Goal: Navigation & Orientation: Understand site structure

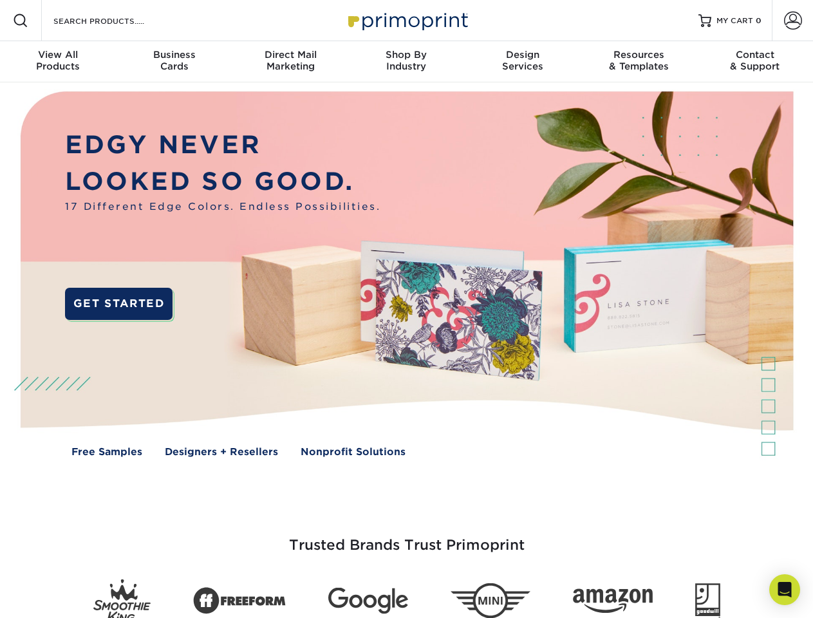
click at [406, 309] on img at bounding box center [406, 283] width 805 height 402
click at [21, 21] on span at bounding box center [20, 20] width 15 height 15
click at [792, 21] on span at bounding box center [793, 21] width 18 height 18
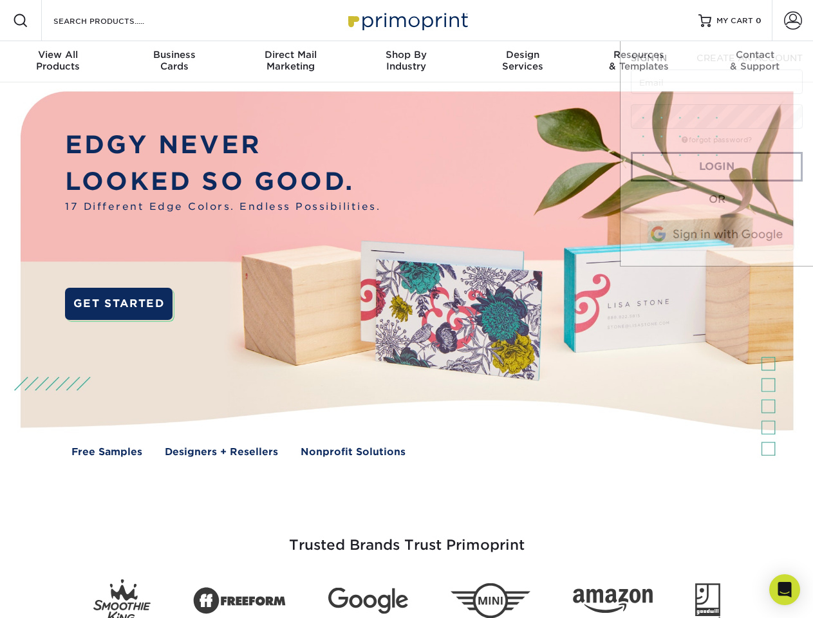
click at [58, 62] on div "View All Products" at bounding box center [58, 60] width 116 height 23
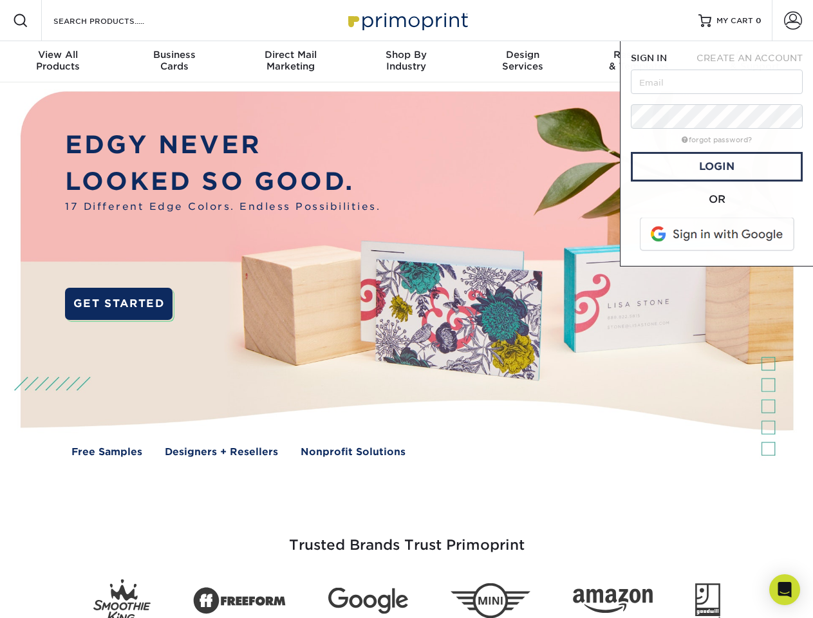
click at [174, 62] on div "Business Cards" at bounding box center [174, 60] width 116 height 23
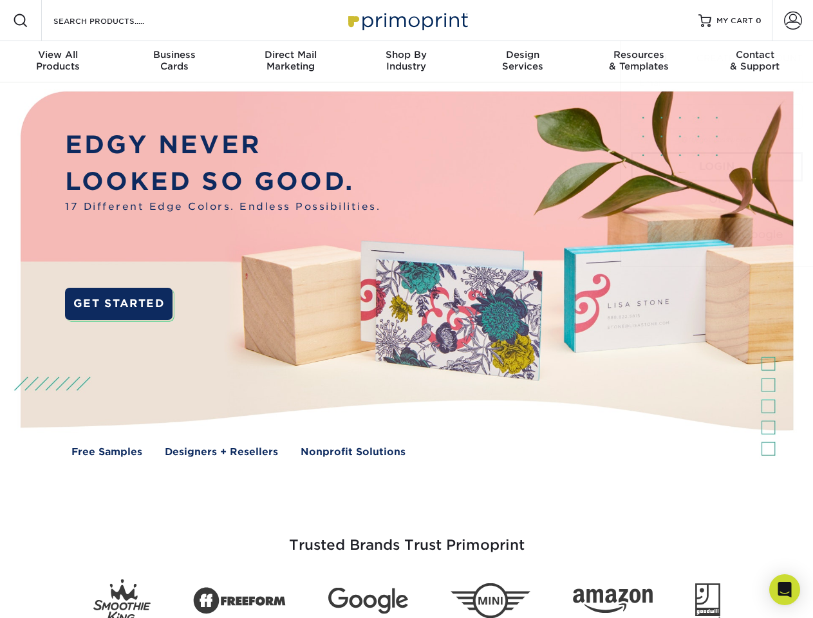
click at [290, 62] on div "Direct Mail Marketing" at bounding box center [290, 60] width 116 height 23
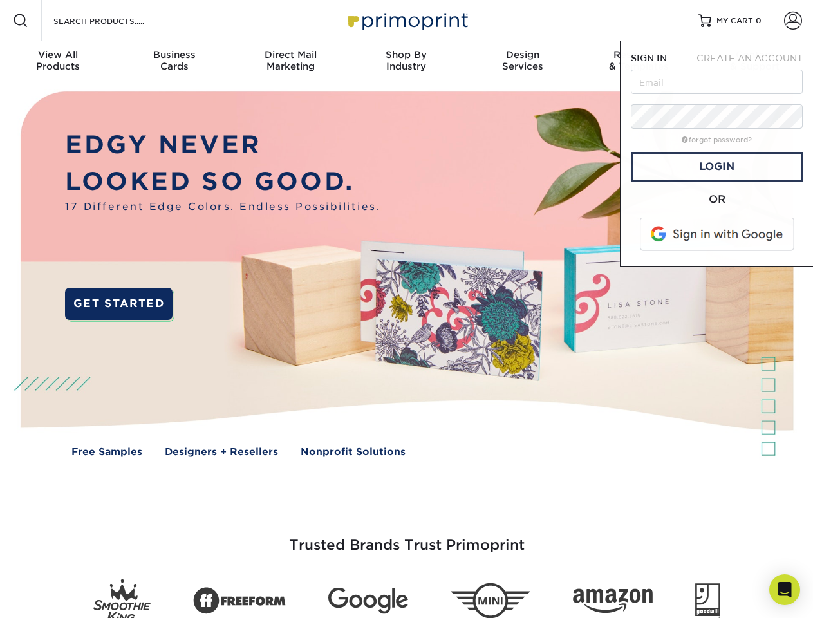
click at [406, 62] on div "Shop By Industry" at bounding box center [406, 60] width 116 height 23
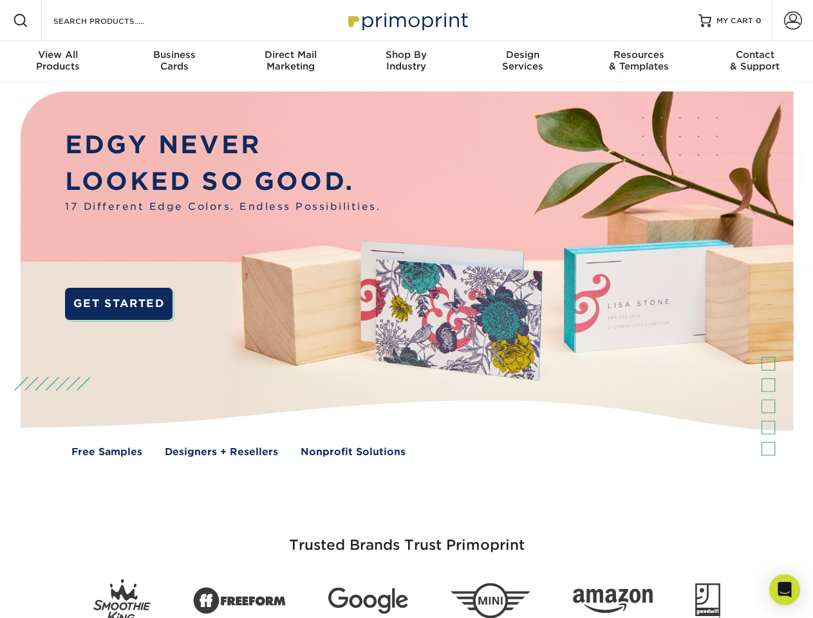
click at [523, 62] on div "Design Services" at bounding box center [523, 60] width 116 height 23
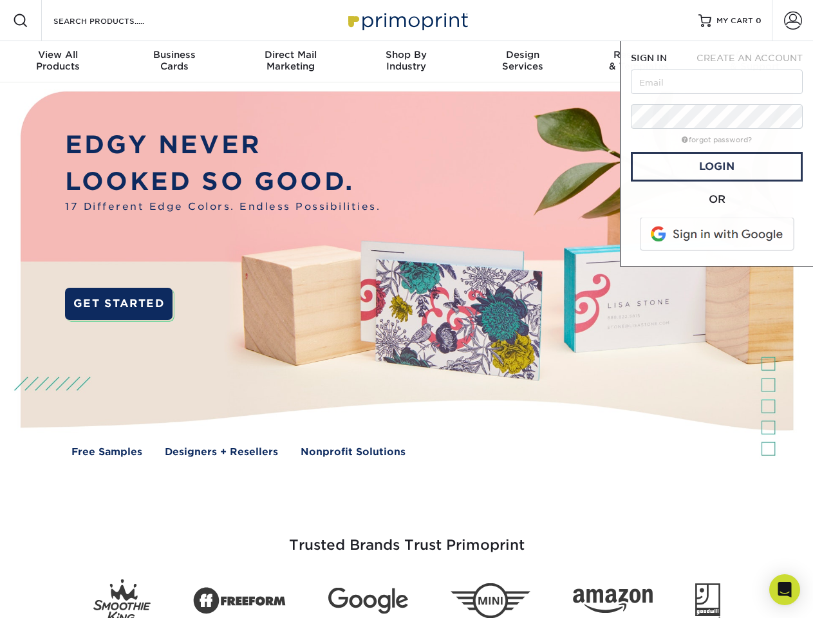
click at [639, 62] on span "SIGN IN" at bounding box center [649, 58] width 36 height 10
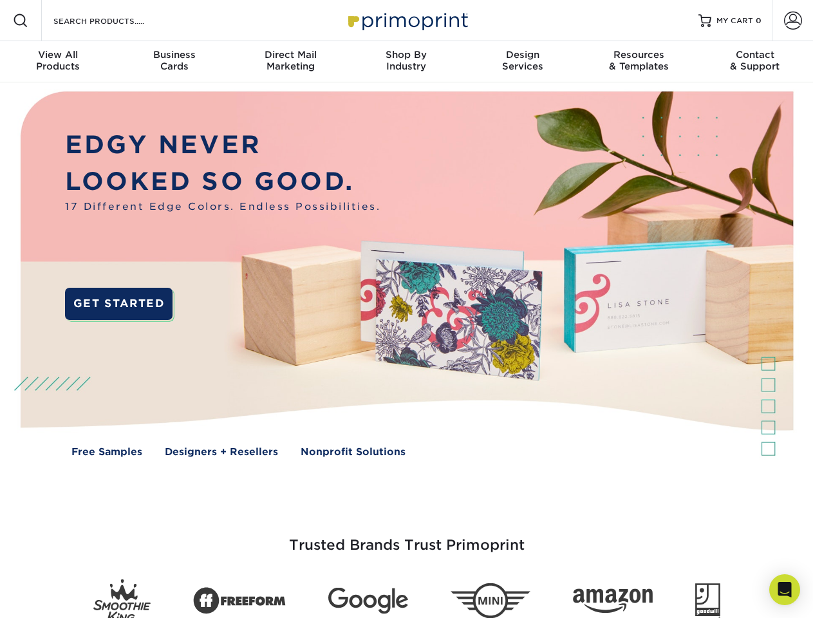
click at [755, 62] on div "Contact & Support" at bounding box center [755, 60] width 116 height 23
